Goal: Complete application form: Complete application form

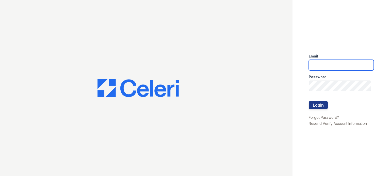
click at [313, 63] on input "email" at bounding box center [341, 65] width 65 height 11
type input "[EMAIL_ADDRESS][DOMAIN_NAME]"
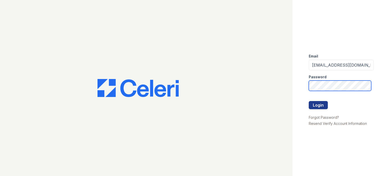
click at [309, 101] on button "Login" at bounding box center [318, 105] width 19 height 8
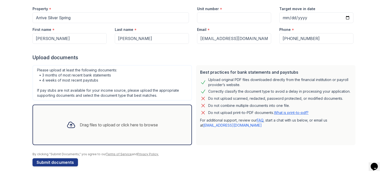
click at [120, 125] on div "Drag files to upload or click here to browse" at bounding box center [119, 125] width 78 height 6
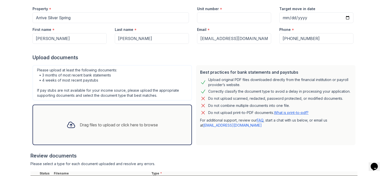
click at [71, 124] on icon at bounding box center [71, 125] width 9 height 9
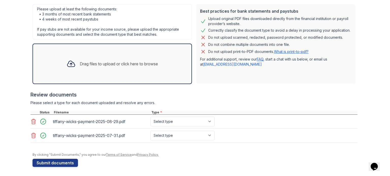
click at [113, 60] on div "Drag files to upload or click here to browse" at bounding box center [112, 63] width 100 height 17
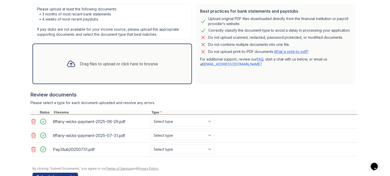
click at [108, 61] on div "Drag files to upload or click here to browse" at bounding box center [119, 64] width 78 height 6
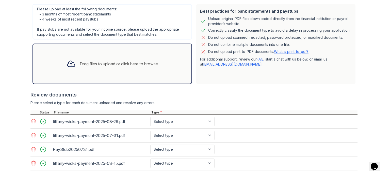
click at [143, 59] on div "Drag files to upload or click here to browse" at bounding box center [112, 63] width 100 height 17
click at [105, 64] on div "Drag files to upload or click here to browse" at bounding box center [119, 64] width 78 height 6
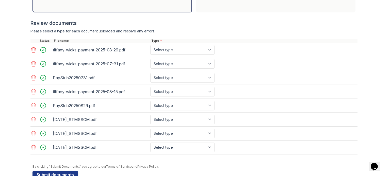
scroll to position [194, 0]
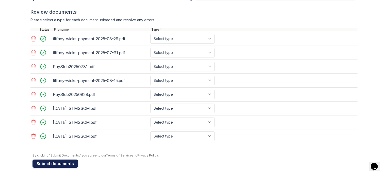
click at [65, 161] on button "Submit documents" at bounding box center [54, 164] width 45 height 8
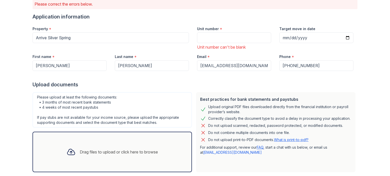
scroll to position [44, 0]
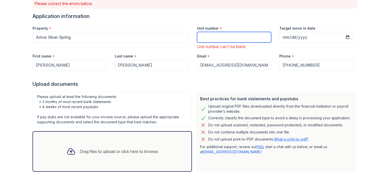
click at [220, 36] on input "Unit number" at bounding box center [234, 37] width 74 height 11
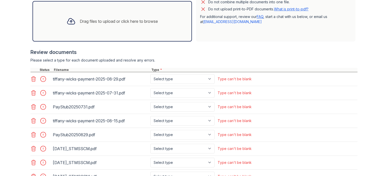
scroll to position [224, 0]
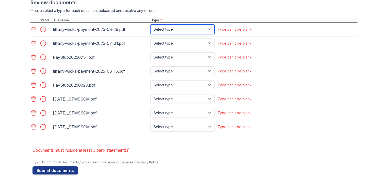
click at [191, 31] on select "Select type Paystub Bank Statement Offer Letter Tax Documents Benefit Award Let…" at bounding box center [182, 30] width 64 height 10
select select "paystub"
click at [150, 25] on select "Select type Paystub Bank Statement Offer Letter Tax Documents Benefit Award Let…" at bounding box center [182, 30] width 64 height 10
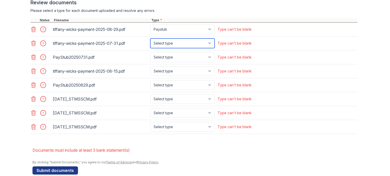
click at [183, 42] on select "Select type Paystub Bank Statement Offer Letter Tax Documents Benefit Award Let…" at bounding box center [182, 44] width 64 height 10
select select "paystub"
click at [150, 39] on select "Select type Paystub Bank Statement Offer Letter Tax Documents Benefit Award Let…" at bounding box center [182, 44] width 64 height 10
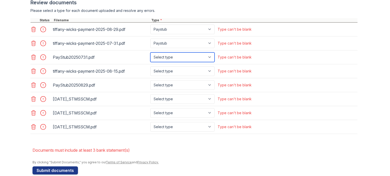
click at [176, 54] on select "Select type Paystub Bank Statement Offer Letter Tax Documents Benefit Award Let…" at bounding box center [182, 58] width 64 height 10
select select "paystub"
click at [150, 53] on select "Select type Paystub Bank Statement Offer Letter Tax Documents Benefit Award Let…" at bounding box center [182, 58] width 64 height 10
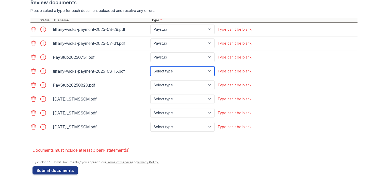
click at [171, 71] on select "Select type Paystub Bank Statement Offer Letter Tax Documents Benefit Award Let…" at bounding box center [182, 72] width 64 height 10
select select "paystub"
click at [150, 67] on select "Select type Paystub Bank Statement Offer Letter Tax Documents Benefit Award Let…" at bounding box center [182, 72] width 64 height 10
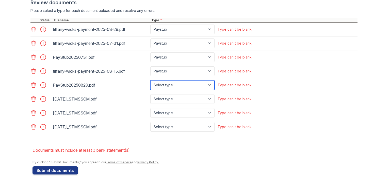
click at [168, 84] on select "Select type Paystub Bank Statement Offer Letter Tax Documents Benefit Award Let…" at bounding box center [182, 85] width 64 height 10
select select "paystub"
click at [150, 80] on select "Select type Paystub Bank Statement Offer Letter Tax Documents Benefit Award Let…" at bounding box center [182, 85] width 64 height 10
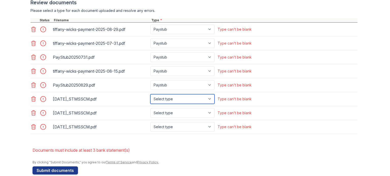
click at [165, 96] on select "Select type Paystub Bank Statement Offer Letter Tax Documents Benefit Award Let…" at bounding box center [182, 99] width 64 height 10
select select "bank_statement"
click at [150, 94] on select "Select type Paystub Bank Statement Offer Letter Tax Documents Benefit Award Let…" at bounding box center [182, 99] width 64 height 10
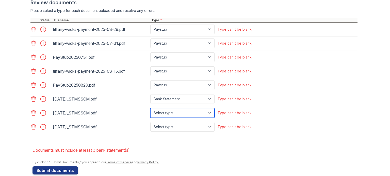
click at [165, 109] on select "Select type Paystub Bank Statement Offer Letter Tax Documents Benefit Award Let…" at bounding box center [182, 113] width 64 height 10
select select "bank_statement"
click at [150, 108] on select "Select type Paystub Bank Statement Offer Letter Tax Documents Benefit Award Let…" at bounding box center [182, 113] width 64 height 10
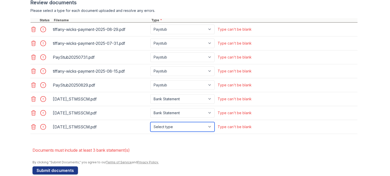
click at [162, 128] on select "Select type Paystub Bank Statement Offer Letter Tax Documents Benefit Award Let…" at bounding box center [182, 127] width 64 height 10
select select "bank_statement"
click at [150, 122] on select "Select type Paystub Bank Statement Offer Letter Tax Documents Benefit Award Let…" at bounding box center [182, 127] width 64 height 10
click at [191, 149] on li "Documents must include at least 3 bank statement(s)" at bounding box center [194, 150] width 325 height 10
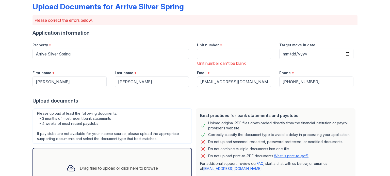
scroll to position [27, 0]
click at [221, 54] on input "Unit number" at bounding box center [234, 54] width 74 height 11
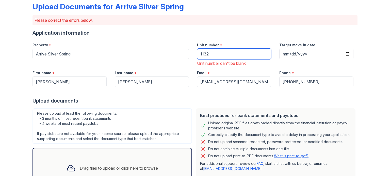
type input "1132"
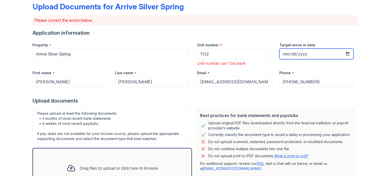
click at [346, 55] on input "Target move in date" at bounding box center [316, 54] width 74 height 11
type input "2025-09-07"
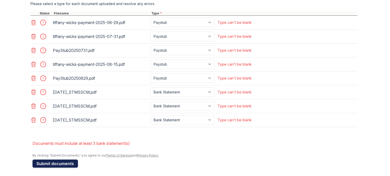
click at [72, 161] on button "Submit documents" at bounding box center [54, 164] width 45 height 8
